Goal: Information Seeking & Learning: Stay updated

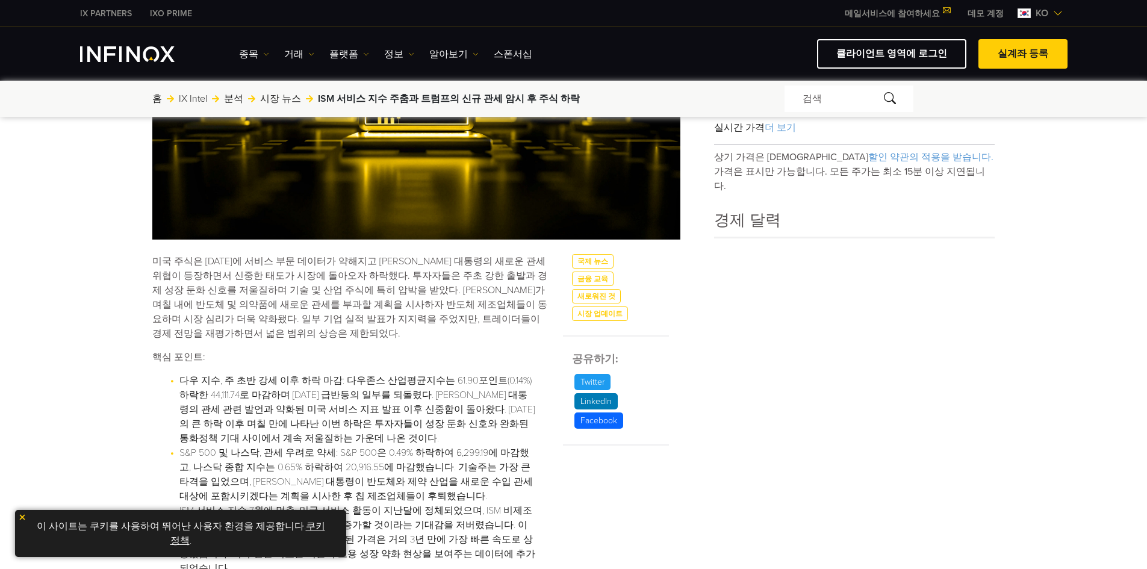
scroll to position [301, 0]
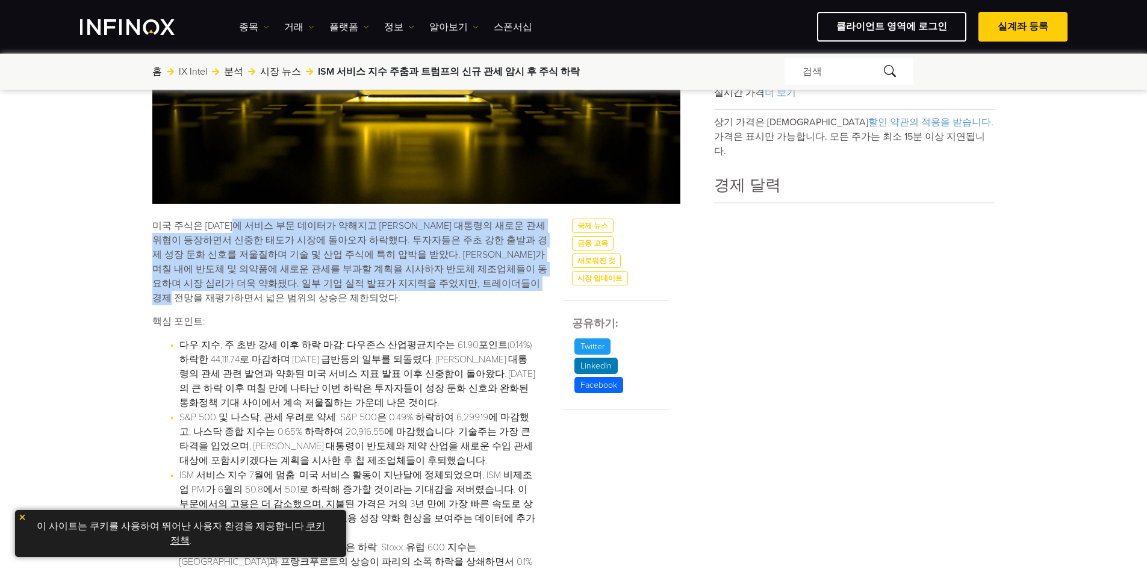
drag, startPoint x: 247, startPoint y: 219, endPoint x: 513, endPoint y: 294, distance: 277.1
click at [513, 289] on p "미국 주식은 [DATE]에 서비스 부문 데이터가 약해지고 [PERSON_NAME] 대통령의 새로운 관세 위협이 등장하면서 신중한 태도가 시장에…" at bounding box center [350, 262] width 396 height 87
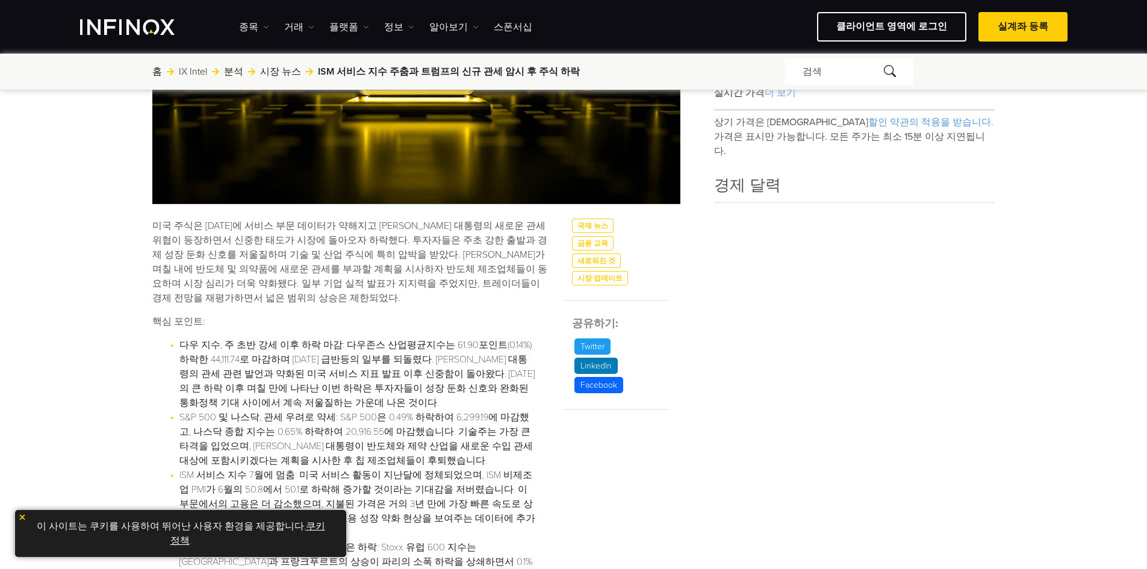
click at [513, 294] on p "미국 주식은 [DATE]에 서비스 부문 데이터가 약해지고 [PERSON_NAME] 대통령의 새로운 관세 위협이 등장하면서 신중한 태도가 시장에…" at bounding box center [350, 262] width 396 height 87
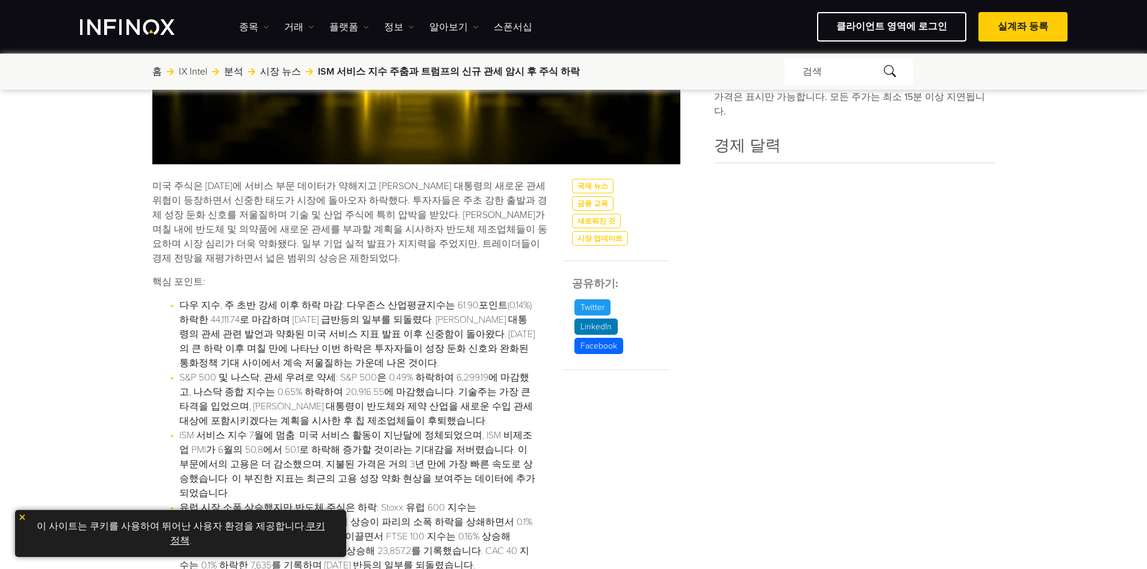
scroll to position [361, 0]
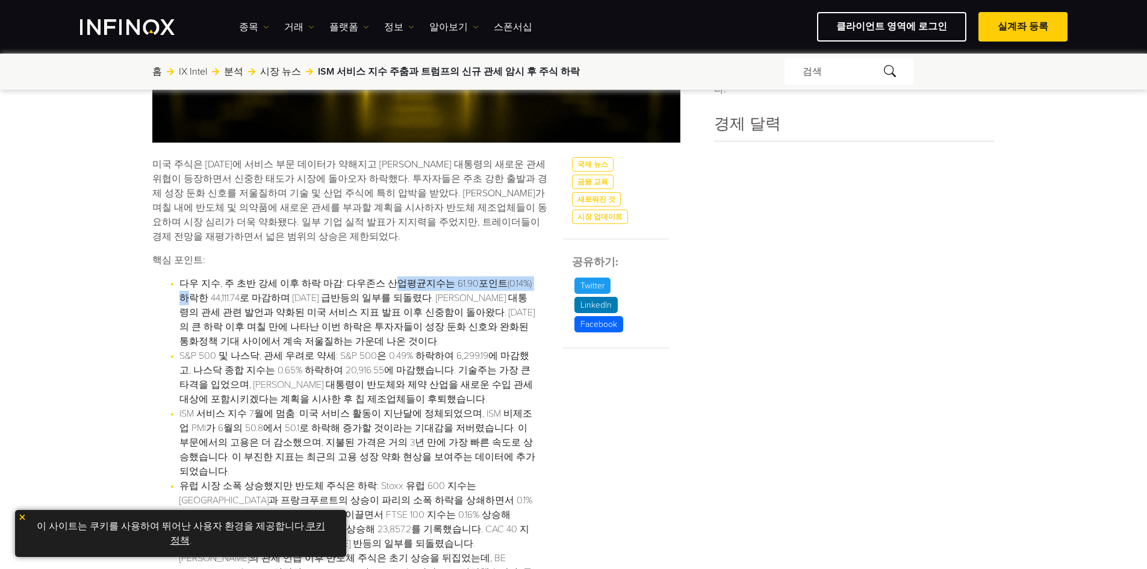
drag, startPoint x: 389, startPoint y: 278, endPoint x: 523, endPoint y: 281, distance: 133.7
click at [523, 281] on li "다우 지수, 주 초반 강세 이후 하락 마감: 다우존스 산업평균지수는 61.90포인트(0.14%) 하락한 44,111.74로 마감하며 [DATE…" at bounding box center [357, 312] width 357 height 72
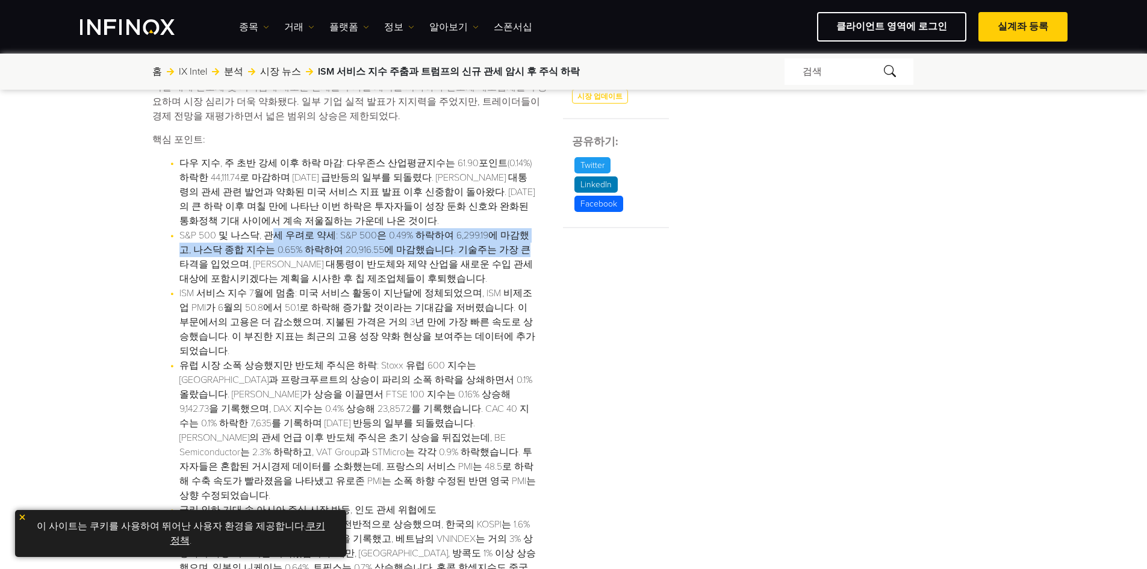
drag, startPoint x: 265, startPoint y: 237, endPoint x: 500, endPoint y: 244, distance: 234.3
click at [500, 244] on li "S&P 500 및 나스닥, 관세 우려로 약세: S&P 500은 0.49% 하락하여 6,299.19에 마감했고, 나스닥 종합 지수는 0.65% …" at bounding box center [357, 257] width 357 height 58
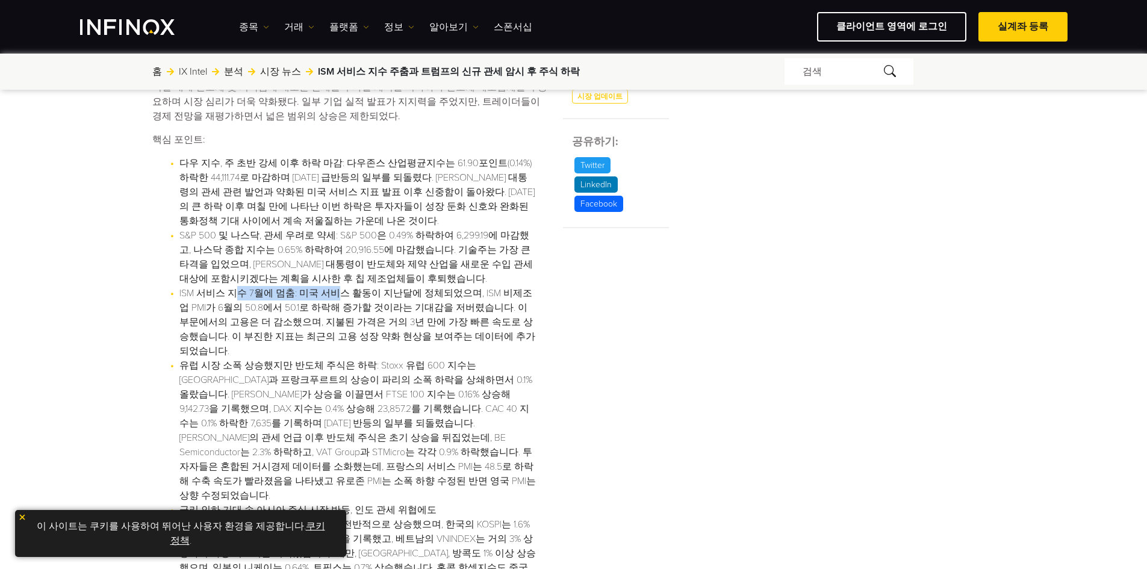
drag, startPoint x: 235, startPoint y: 293, endPoint x: 331, endPoint y: 293, distance: 95.7
click at [331, 293] on li "ISM 서비스 지수 7월에 멈춤: 미국 서비스 활동이 지난달에 정체되었으며, ISM 비제조업 PMI가 6월의 50.8에서 50.1로 하락해 증…" at bounding box center [357, 322] width 357 height 72
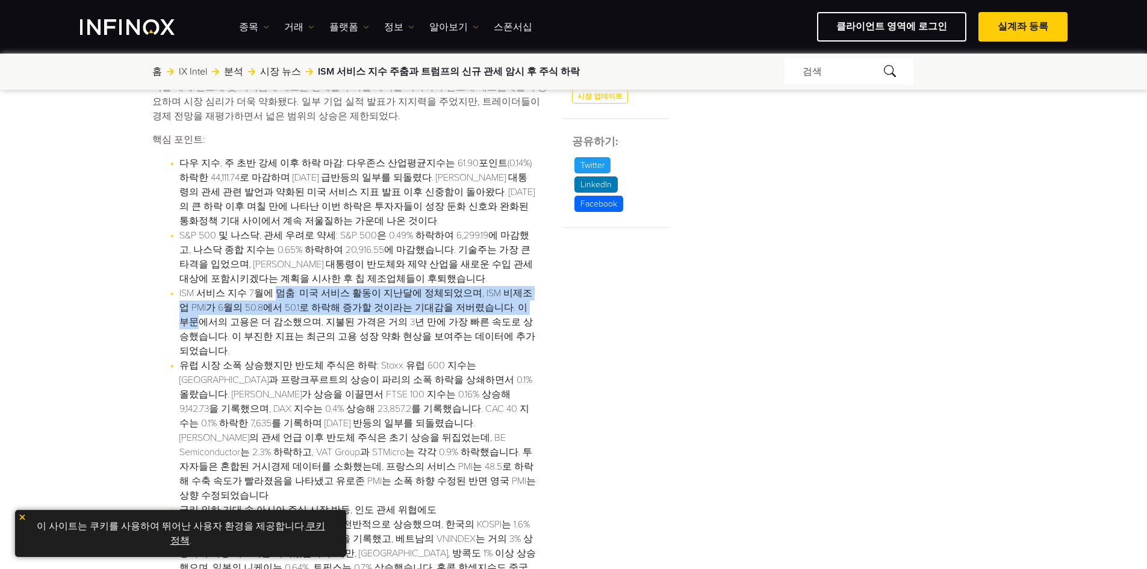
drag, startPoint x: 273, startPoint y: 291, endPoint x: 513, endPoint y: 304, distance: 239.9
click at [513, 304] on li "ISM 서비스 지수 7월에 멈춤: 미국 서비스 활동이 지난달에 정체되었으며, ISM 비제조업 PMI가 6월의 50.8에서 50.1로 하락해 증…" at bounding box center [357, 322] width 357 height 72
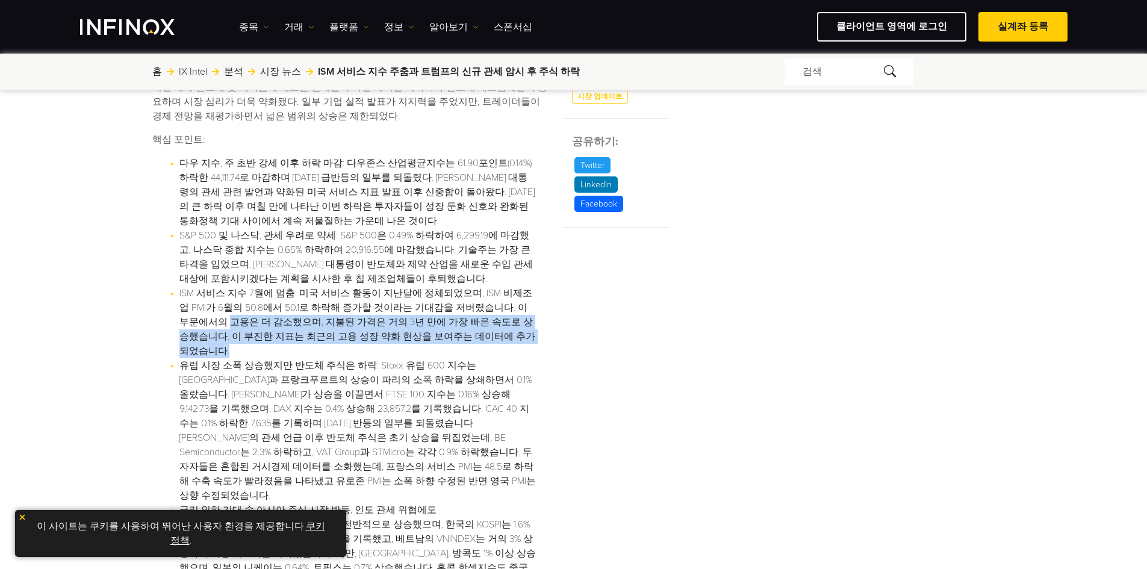
drag, startPoint x: 193, startPoint y: 323, endPoint x: 536, endPoint y: 335, distance: 342.7
click at [536, 335] on li "ISM 서비스 지수 7월에 멈춤: 미국 서비스 활동이 지난달에 정체되었으며, ISM 비제조업 PMI가 6월의 50.8에서 50.1로 하락해 증…" at bounding box center [357, 322] width 357 height 72
